Goal: Task Accomplishment & Management: Manage account settings

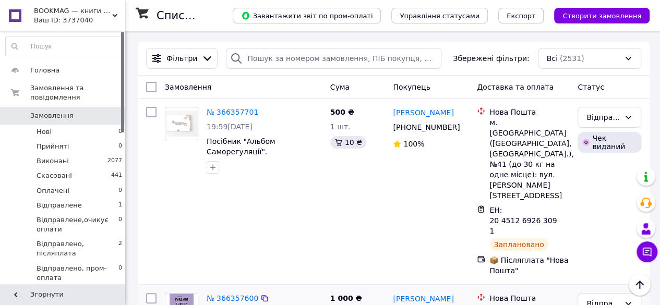
scroll to position [104, 0]
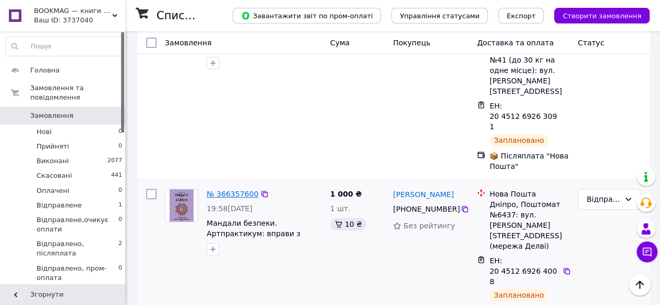
click at [219, 190] on link "№ 366357600" at bounding box center [233, 194] width 52 height 8
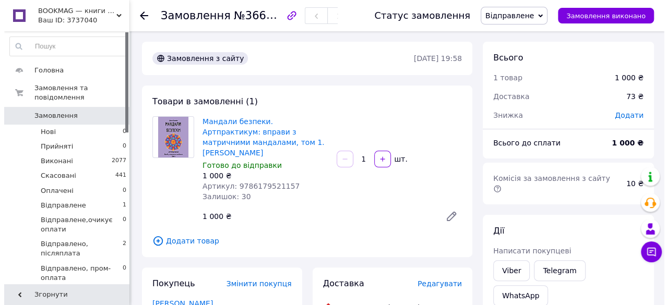
scroll to position [104, 0]
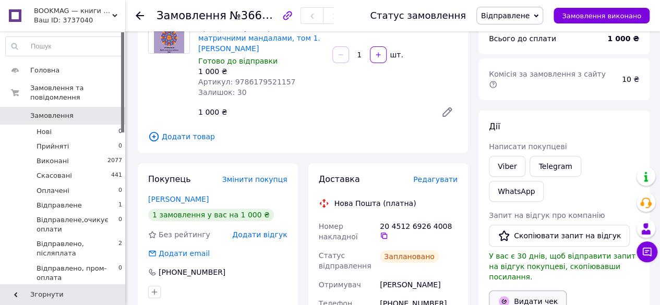
click at [542, 291] on button "Видати чек" at bounding box center [528, 302] width 78 height 22
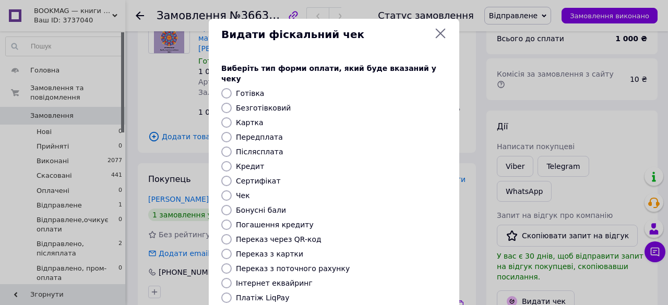
click at [226, 103] on input "Безготівковий" at bounding box center [226, 108] width 10 height 10
radio input "true"
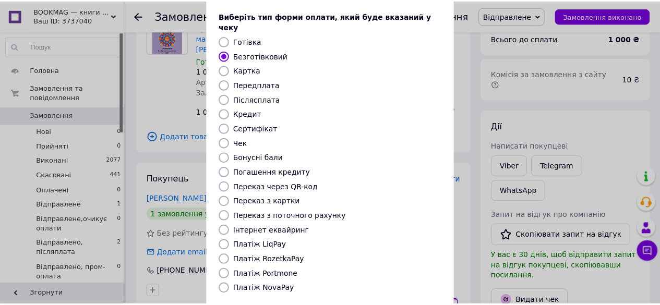
scroll to position [142, 0]
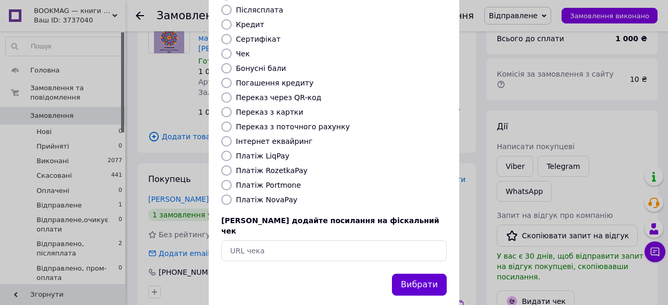
click at [428, 274] on button "Вибрати" at bounding box center [419, 285] width 55 height 22
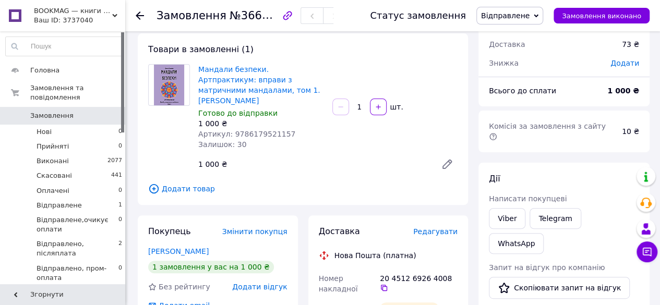
scroll to position [0, 0]
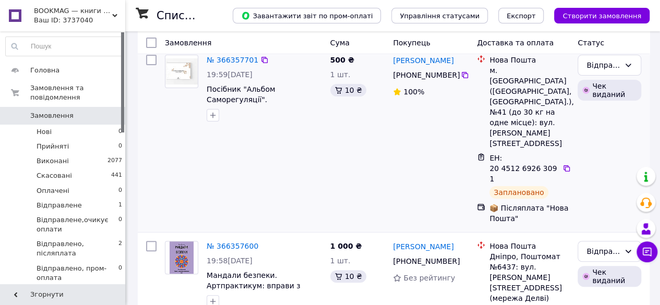
scroll to position [104, 0]
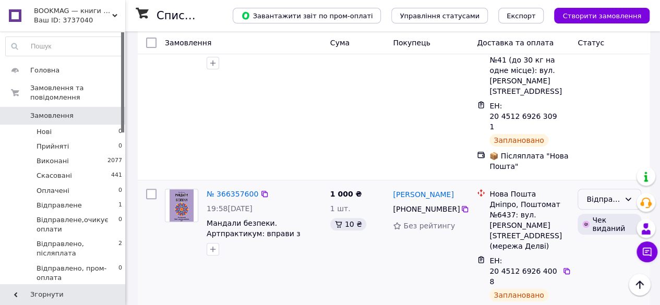
click at [630, 195] on icon at bounding box center [628, 199] width 8 height 8
click at [323, 223] on div "№ 366357600 19:58, 12.10.2025 Мандали безпеки. Артпрактикум: вправи з матричним…" at bounding box center [243, 253] width 165 height 136
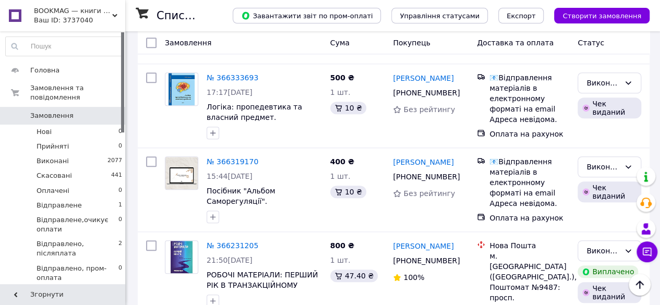
scroll to position [417, 0]
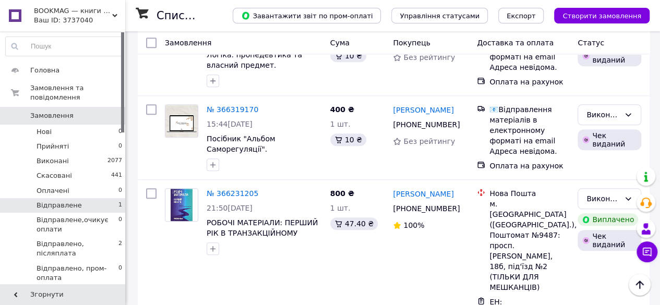
click at [96, 199] on li "Відправлене 1" at bounding box center [64, 205] width 128 height 15
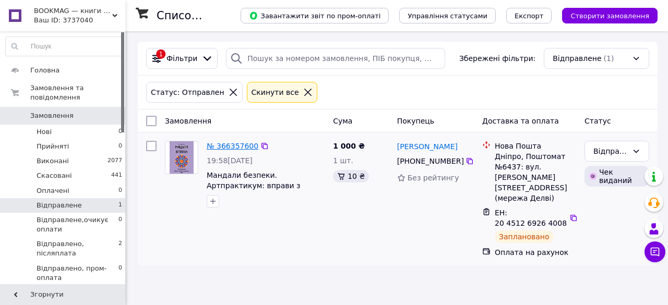
click at [242, 143] on link "№ 366357600" at bounding box center [233, 146] width 52 height 8
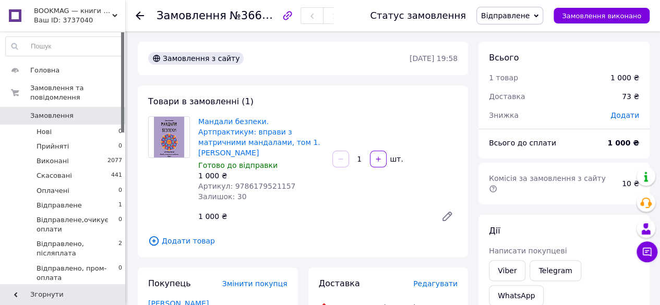
scroll to position [157, 0]
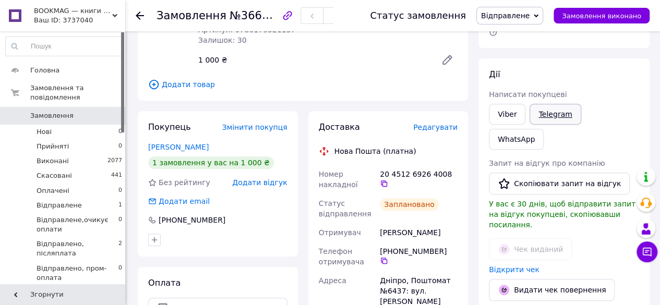
click at [542, 106] on link "Telegram" at bounding box center [555, 114] width 51 height 21
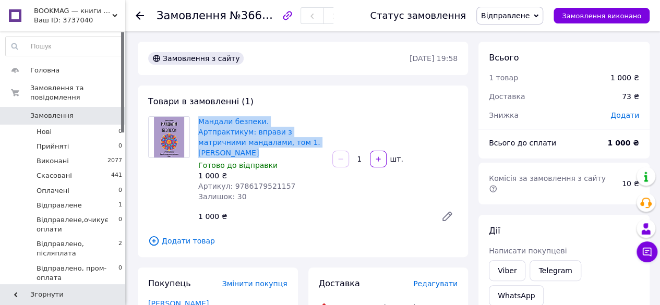
drag, startPoint x: 195, startPoint y: 118, endPoint x: 277, endPoint y: 140, distance: 84.9
click at [277, 140] on div "Мандали безпеки. Артпрактикум: вправи з матричними мандалами, том 1. [PERSON_NA…" at bounding box center [261, 159] width 134 height 90
copy link "Мандали безпеки. Артпрактикум: вправи з матричними мандалами, том 1. [PERSON_NA…"
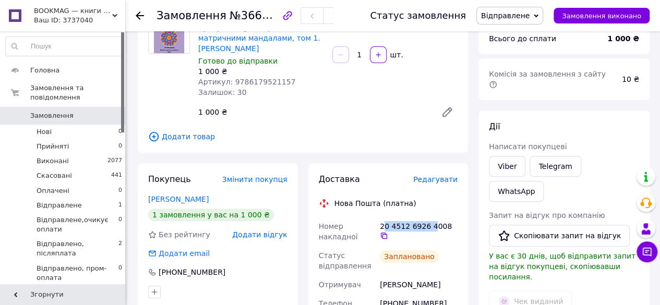
drag, startPoint x: 382, startPoint y: 218, endPoint x: 431, endPoint y: 215, distance: 49.1
click at [431, 221] on div "20 4512 6926 4008" at bounding box center [419, 230] width 78 height 19
click at [421, 223] on div "20 4512 6926 4008" at bounding box center [419, 231] width 82 height 29
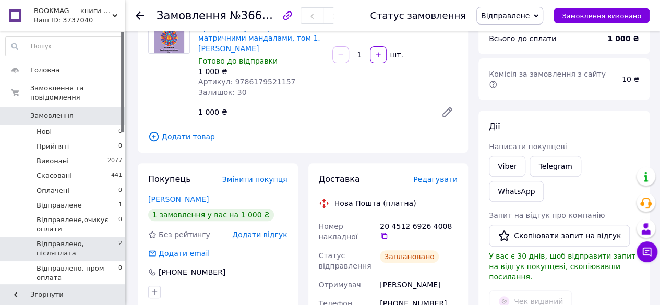
click at [78, 239] on span "Відправлено, післяплата" at bounding box center [78, 248] width 82 height 19
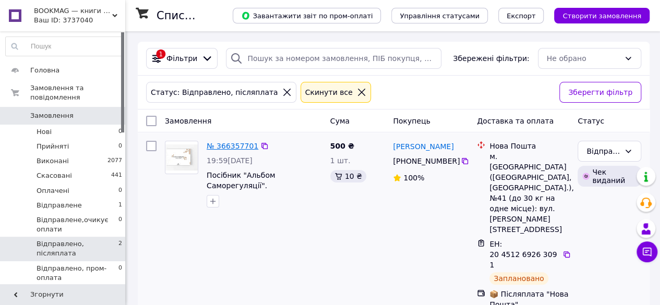
click at [234, 143] on link "№ 366357701" at bounding box center [233, 146] width 52 height 8
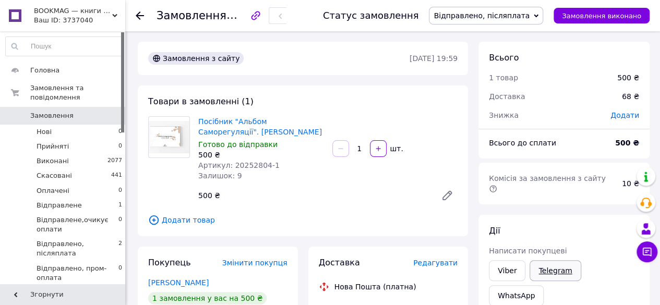
click at [549, 261] on link "Telegram" at bounding box center [555, 270] width 51 height 21
drag, startPoint x: 280, startPoint y: 131, endPoint x: 195, endPoint y: 119, distance: 85.9
click at [195, 119] on div "Посібник "Альбом Саморегуляції". Вікторія Назаревич Готово до відправки 500 ₴ А…" at bounding box center [261, 148] width 134 height 69
copy link "Посібник "Альбом Саморегуляції". [PERSON_NAME]"
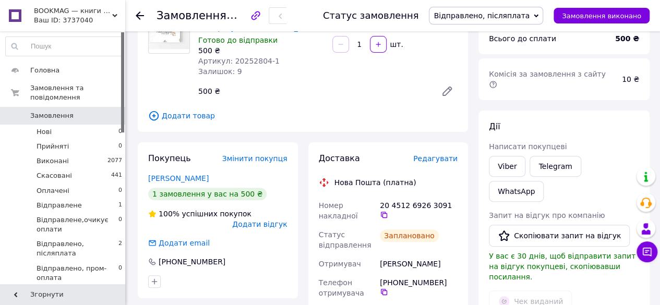
scroll to position [209, 0]
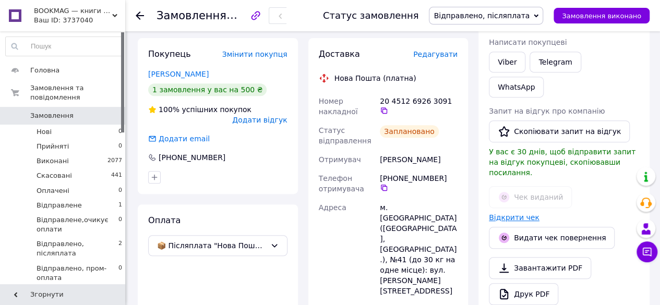
click at [509, 213] on link "Відкрити чек" at bounding box center [514, 217] width 51 height 8
click at [66, 201] on span "Відправлене" at bounding box center [59, 205] width 45 height 9
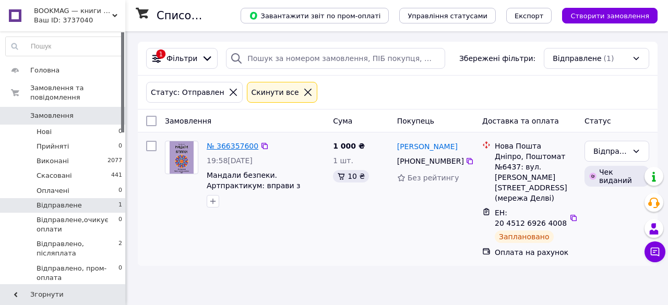
click at [236, 145] on link "№ 366357600" at bounding box center [233, 146] width 52 height 8
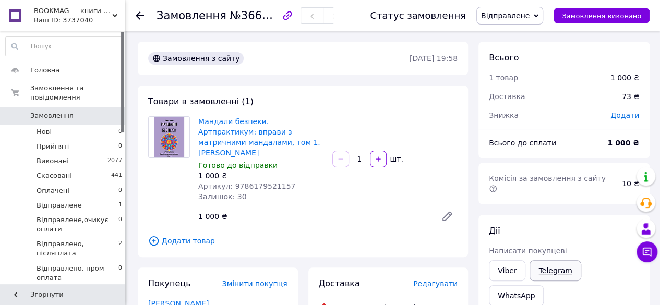
scroll to position [104, 0]
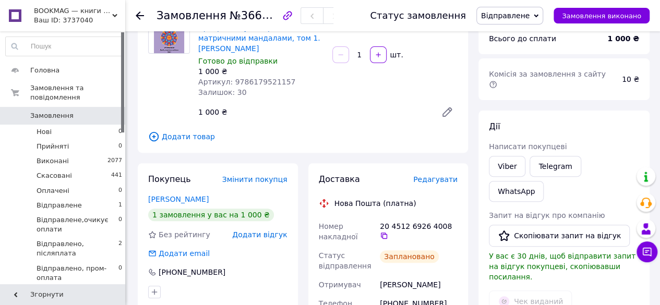
click at [90, 198] on li "Відправлене 1" at bounding box center [64, 205] width 128 height 15
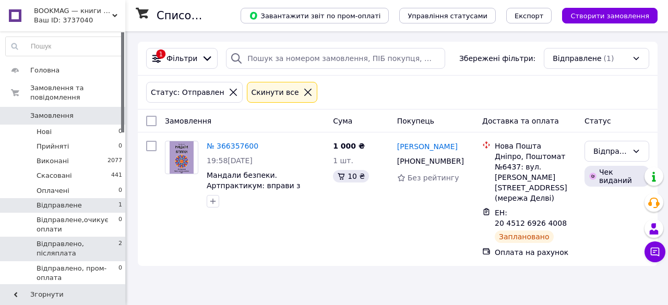
click at [97, 239] on span "Відправлено, післяплата" at bounding box center [78, 248] width 82 height 19
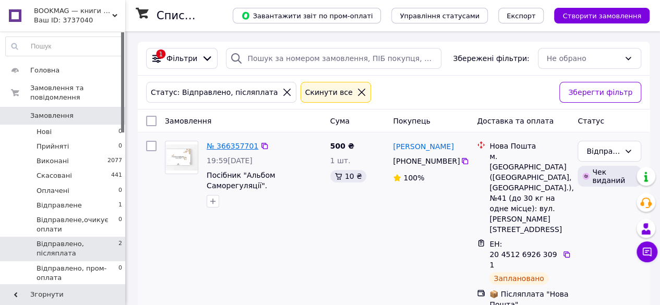
click at [223, 147] on link "№ 366357701" at bounding box center [233, 146] width 52 height 8
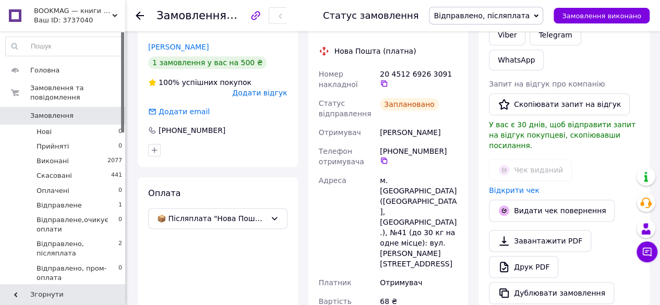
scroll to position [27, 0]
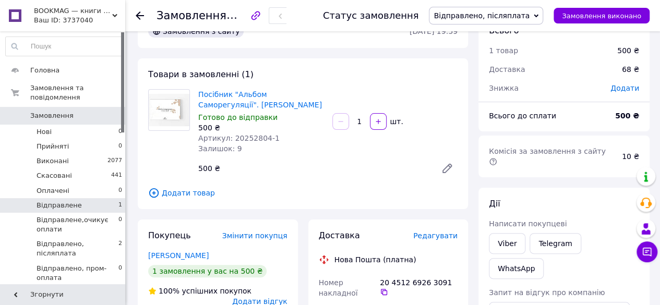
click at [93, 198] on li "Відправлене 1" at bounding box center [64, 205] width 128 height 15
